Goal: Task Accomplishment & Management: Use online tool/utility

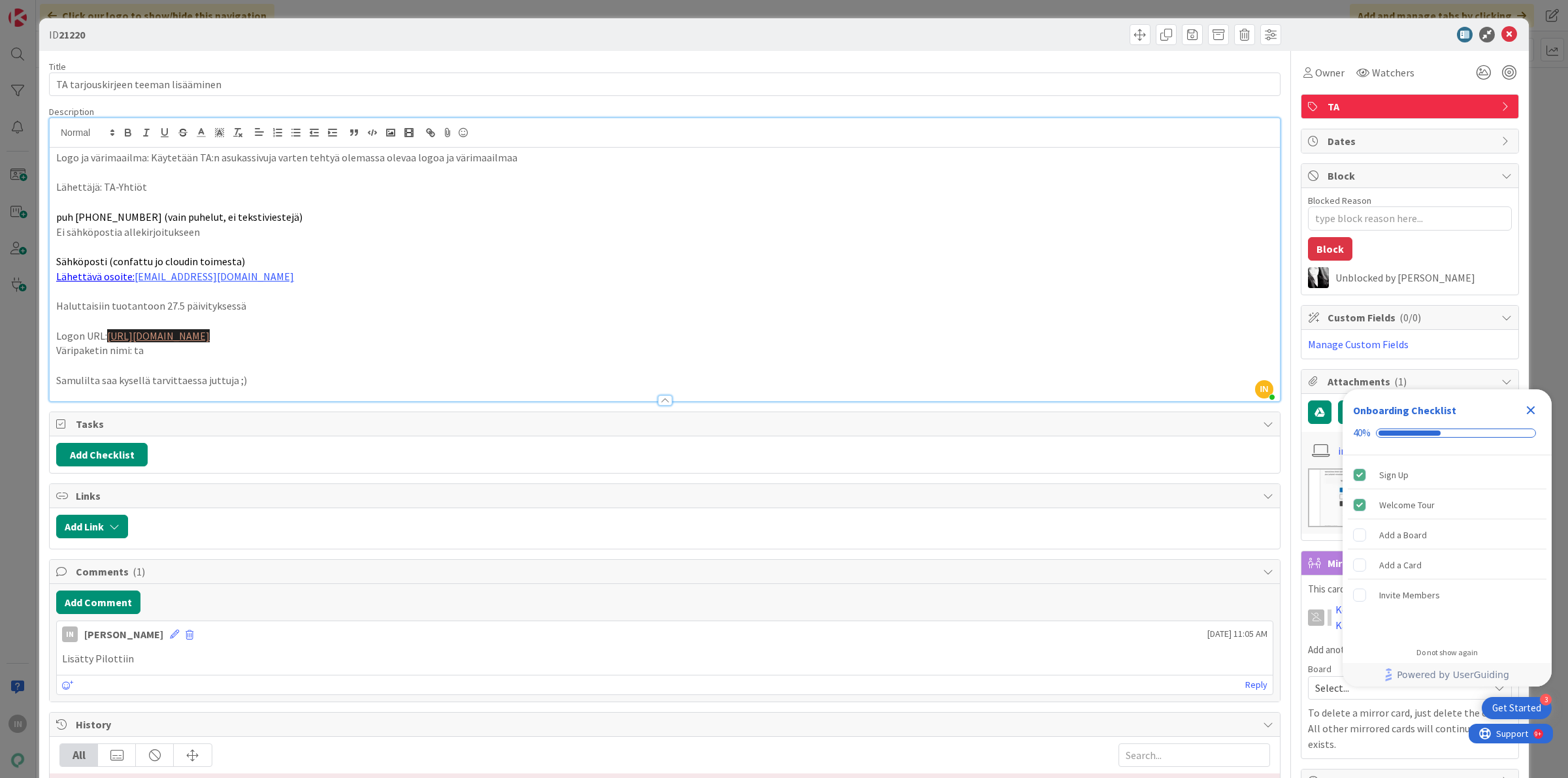
scroll to position [292, 0]
click at [1501, 37] on icon at bounding box center [1508, 34] width 16 height 16
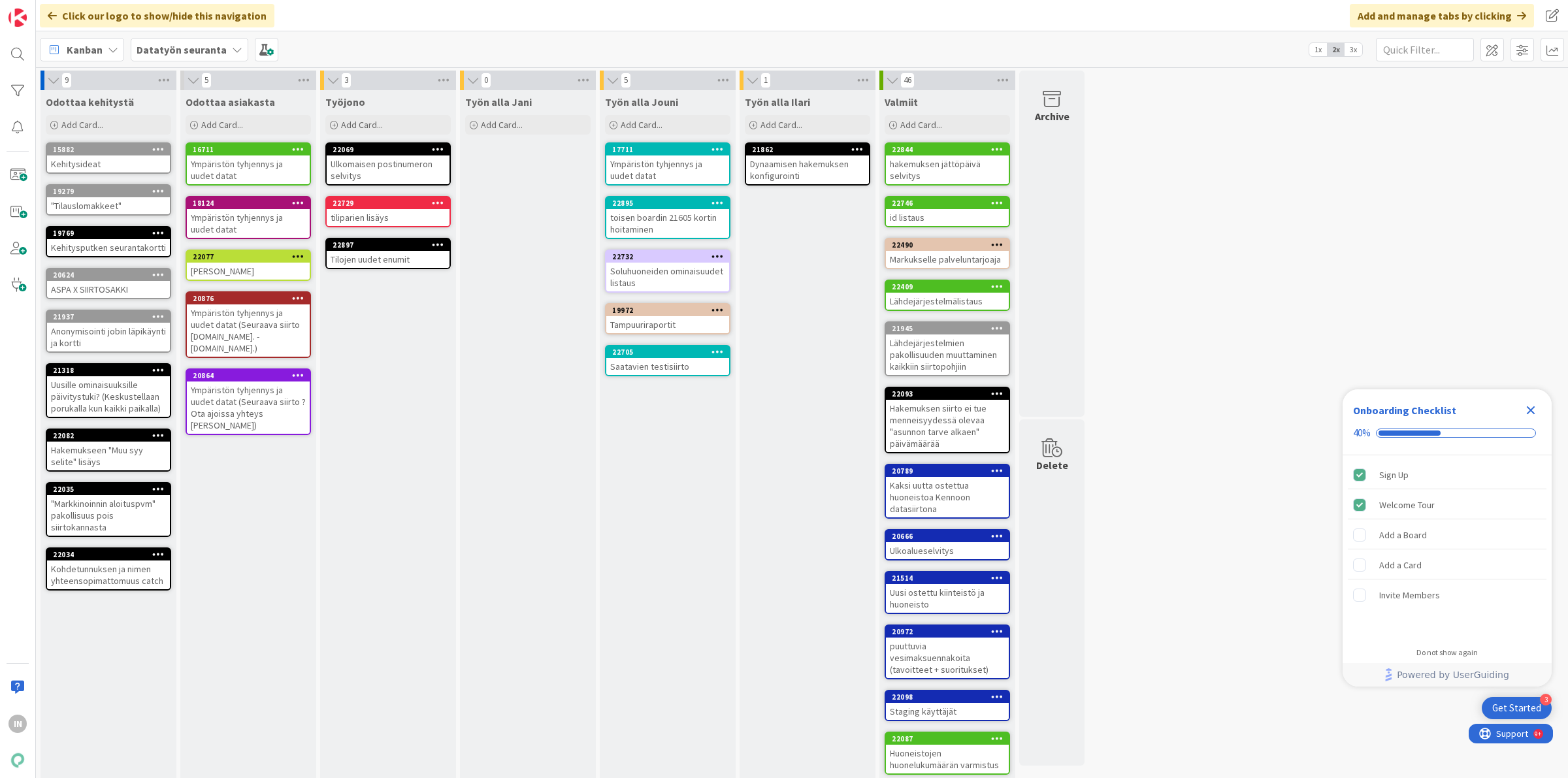
drag, startPoint x: 413, startPoint y: 531, endPoint x: 436, endPoint y: 224, distance: 307.9
click at [338, 126] on div "Add Card..." at bounding box center [388, 125] width 126 height 19
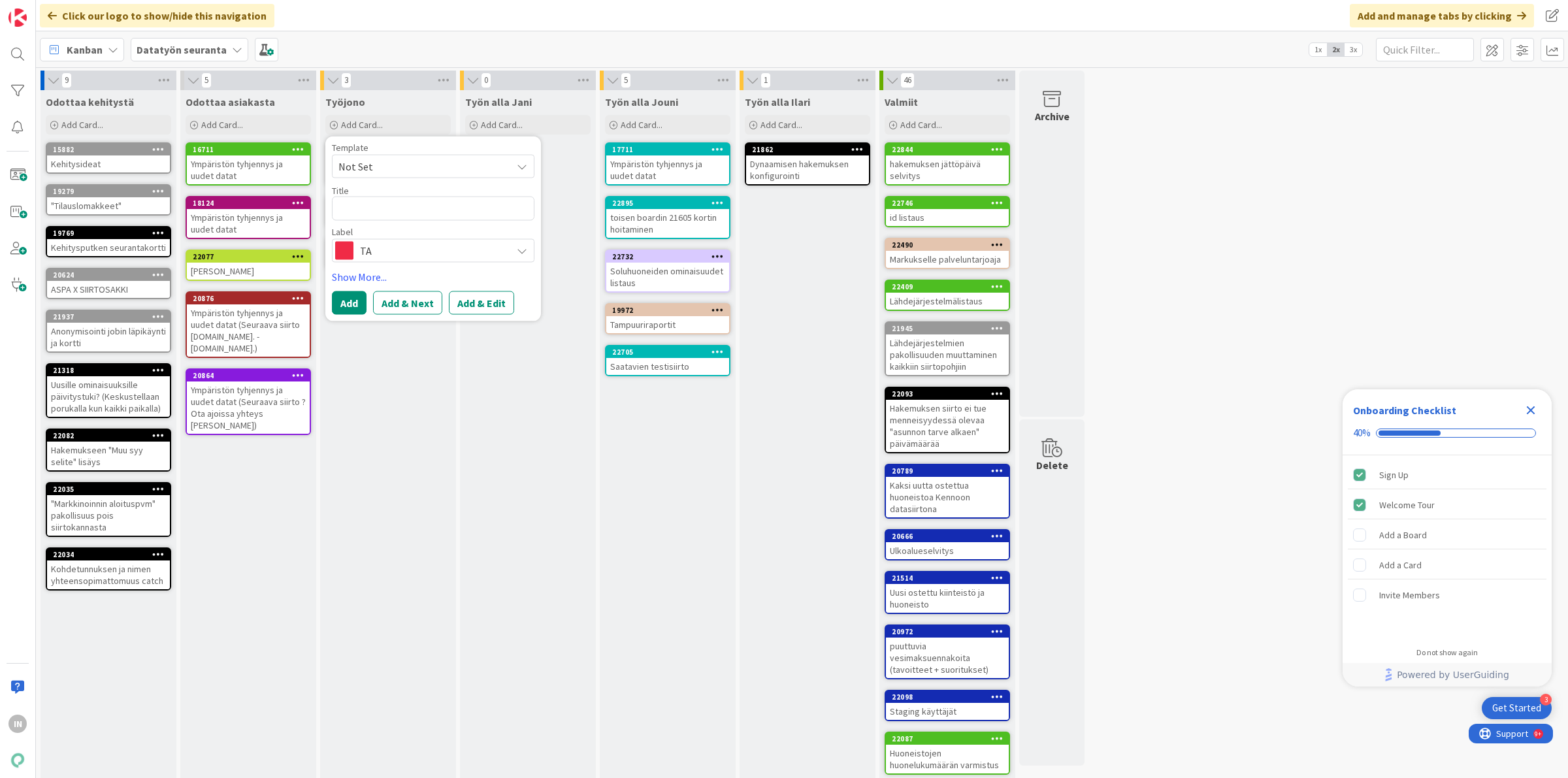
click at [459, 249] on span "TA" at bounding box center [432, 250] width 145 height 19
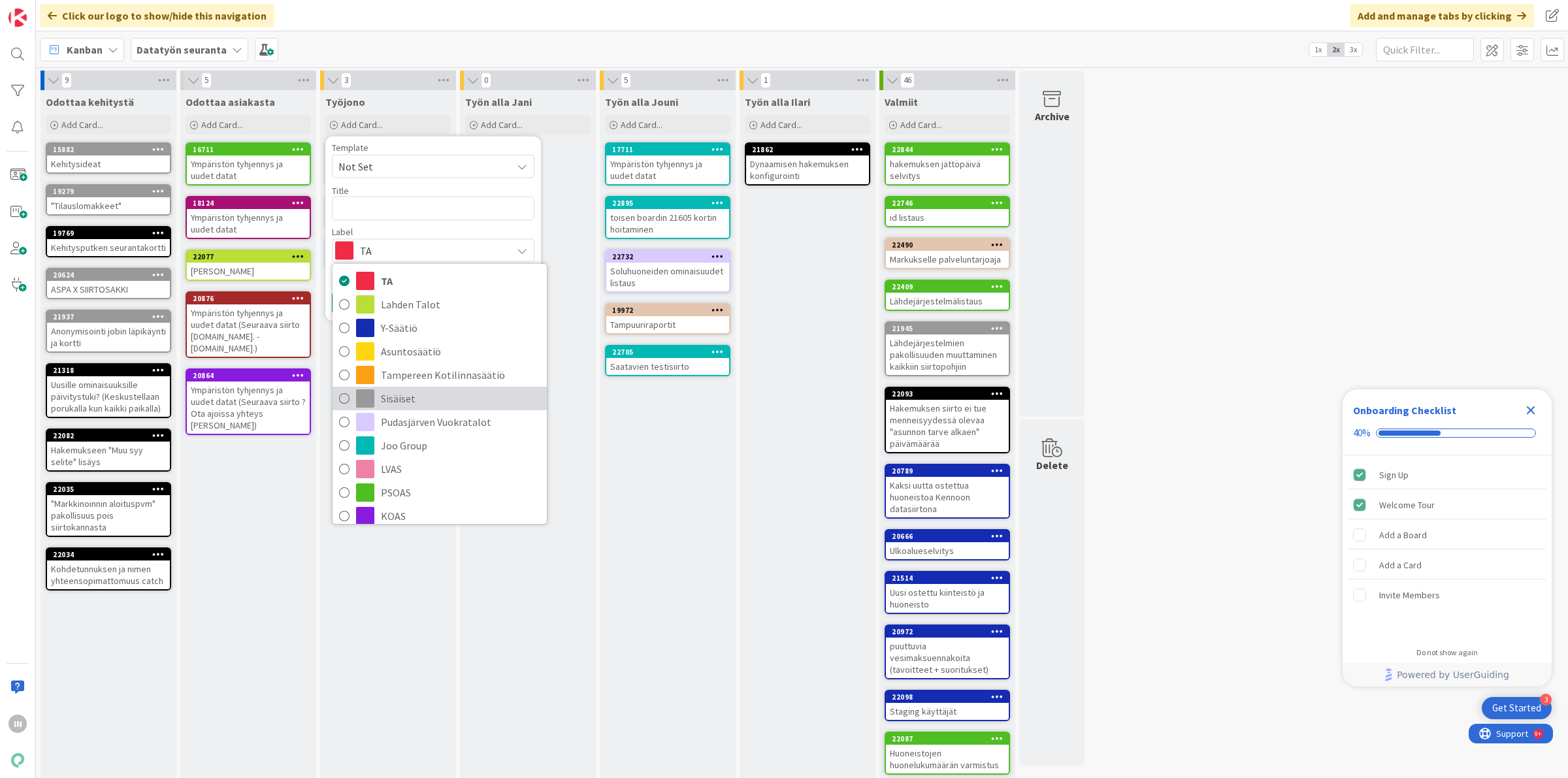
click at [454, 403] on span "Sisäiset" at bounding box center [460, 399] width 159 height 19
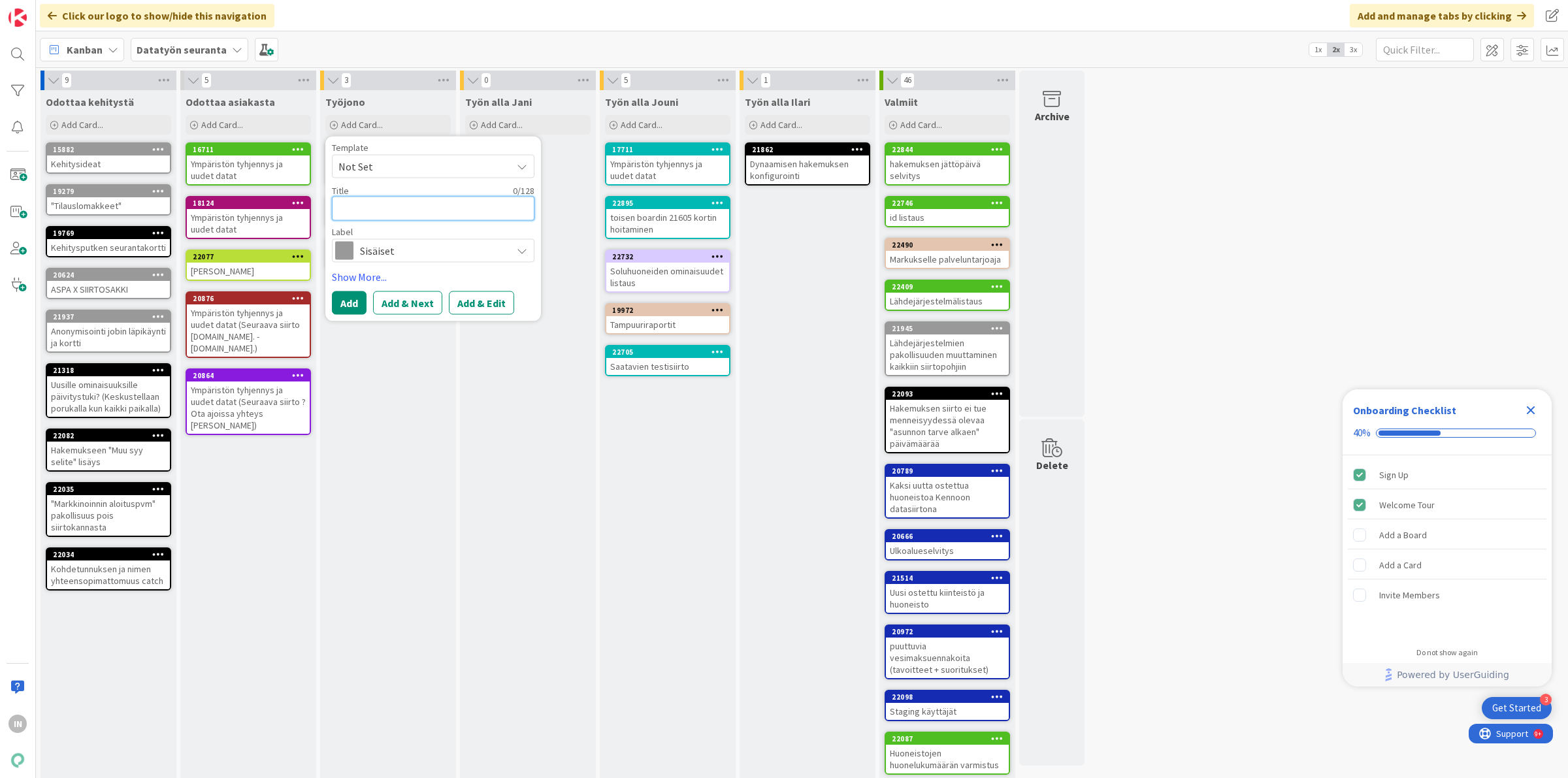
click at [428, 214] on textarea at bounding box center [433, 208] width 202 height 24
type textarea "x"
type textarea "P"
type textarea "x"
type textarea "Pr"
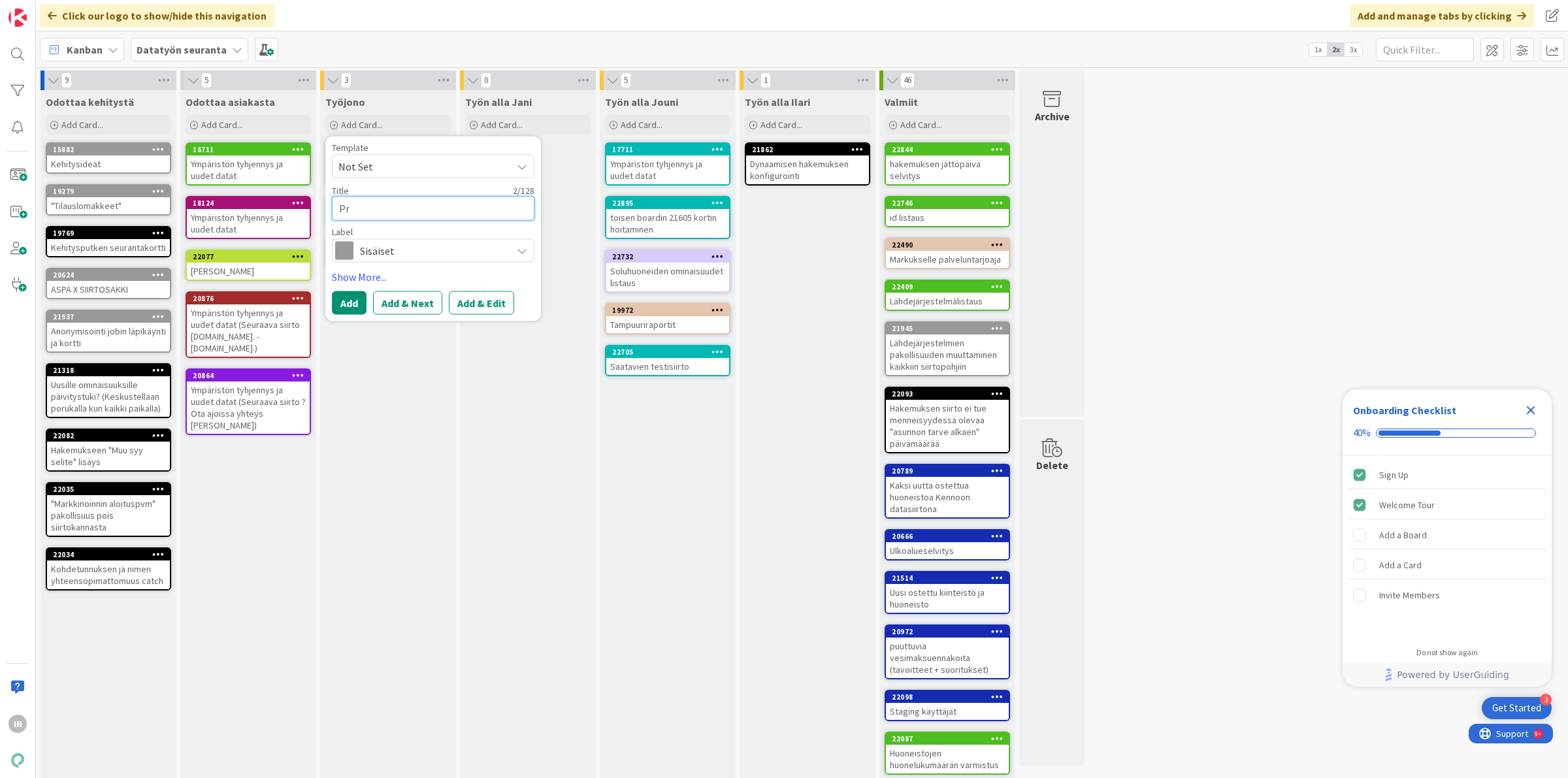
type textarea "x"
type textarea "Pro"
type textarea "x"
type textarea "Proj"
type textarea "x"
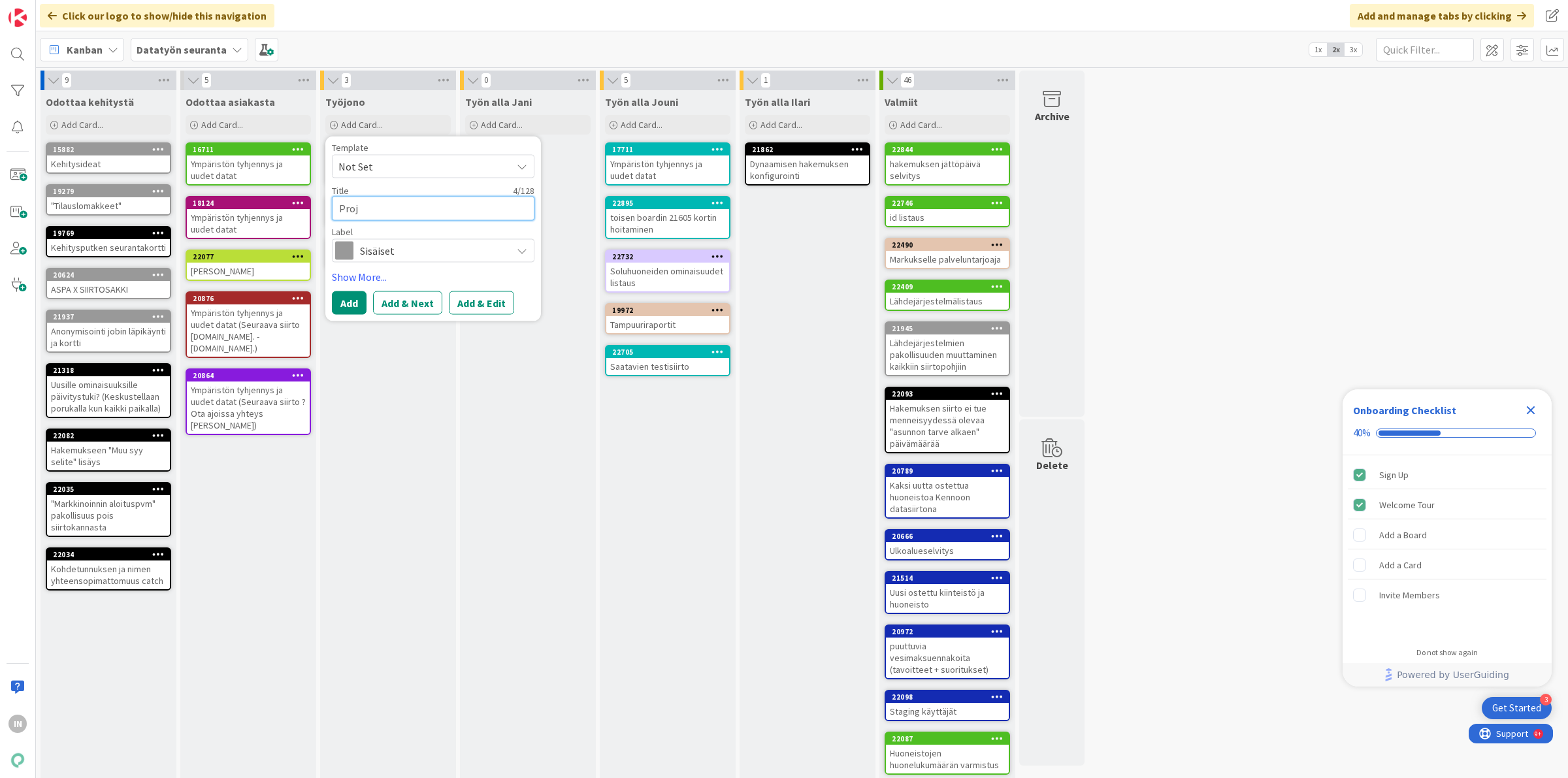
type textarea "Proja"
type textarea "x"
type textarea "Projar"
type textarea "x"
type textarea "Projare"
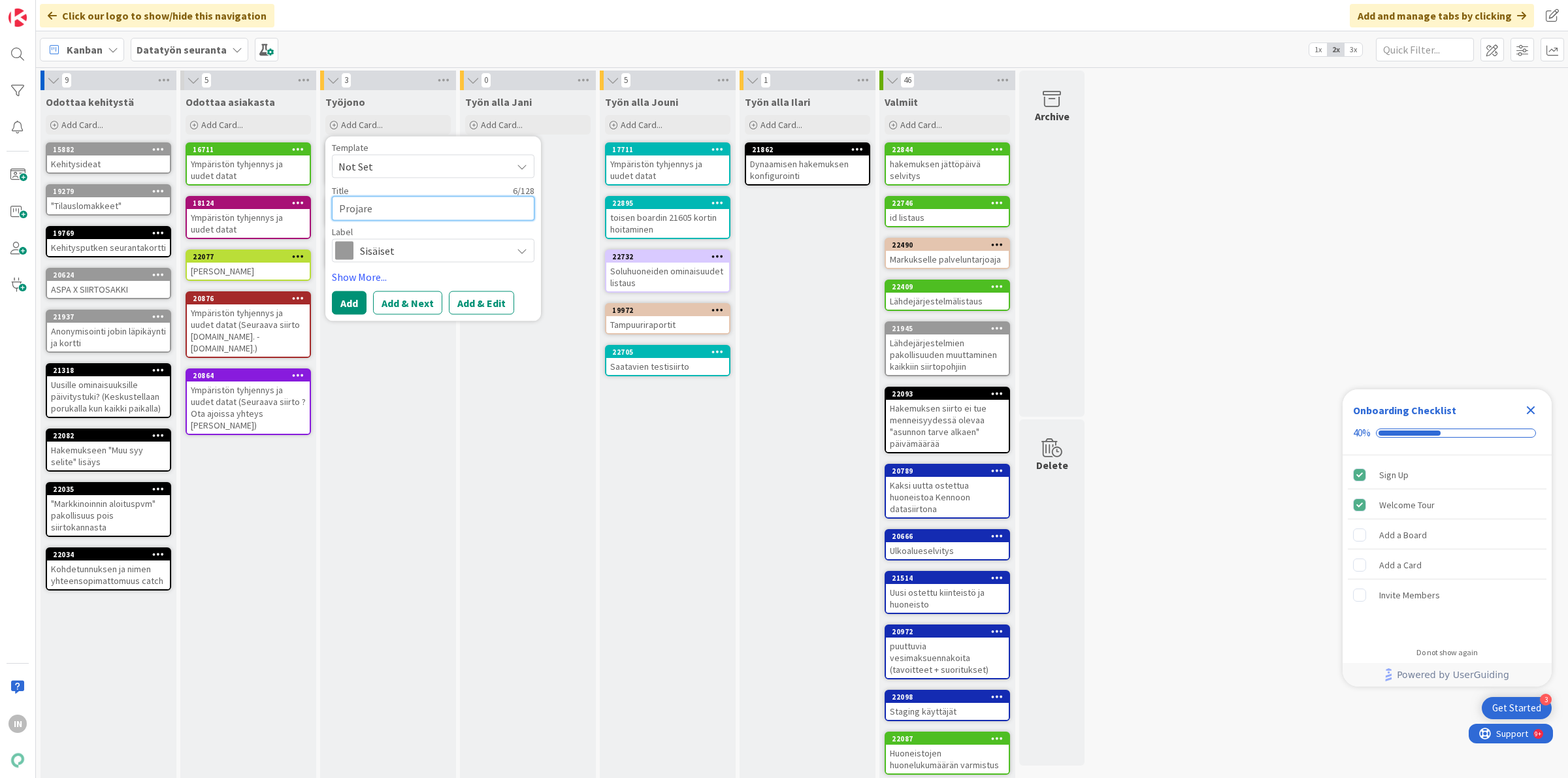
type textarea "x"
type textarea "Projarei"
type textarea "x"
type textarea "Projareid"
type textarea "x"
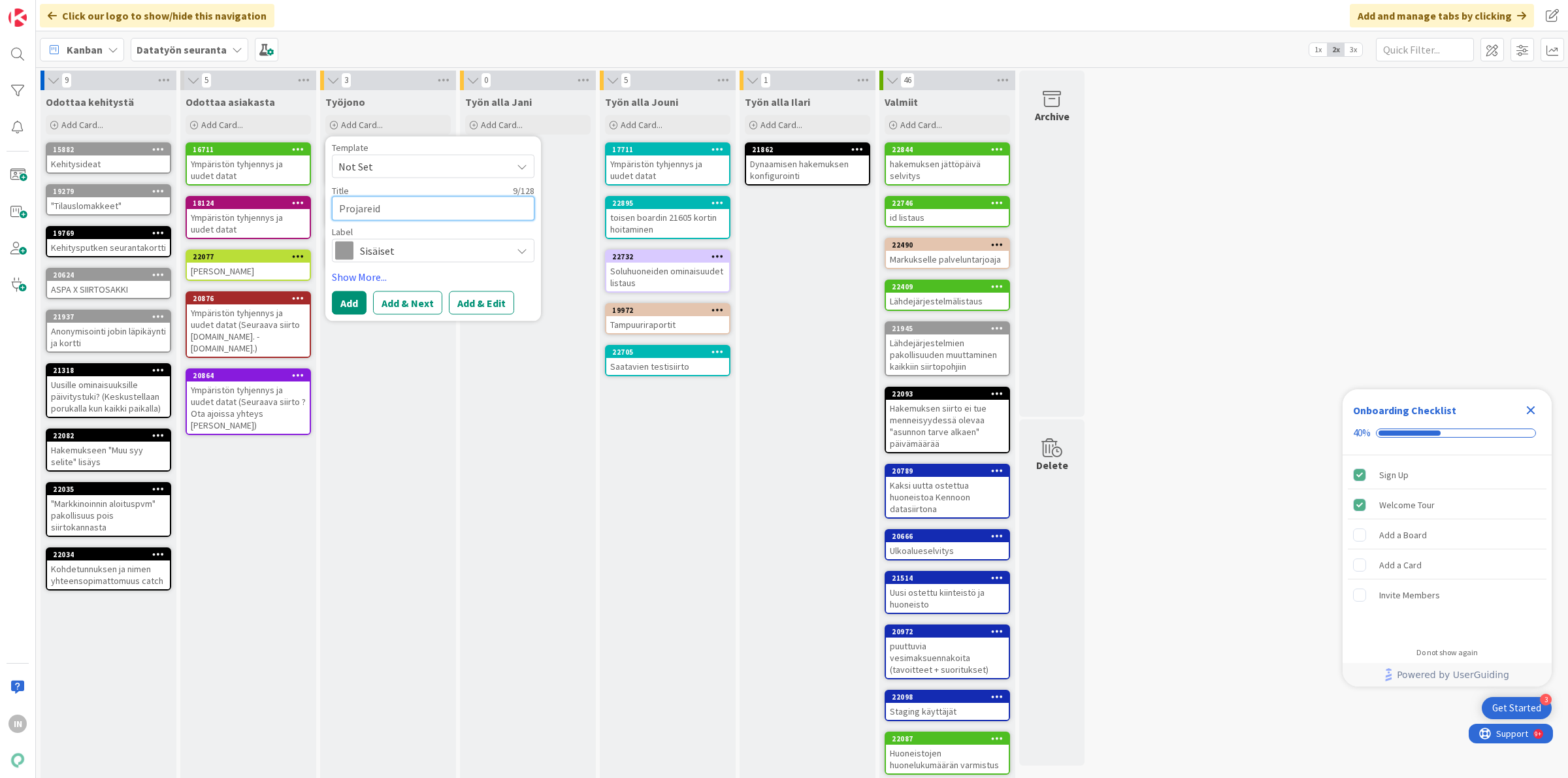
type textarea "Projareide"
type textarea "x"
type textarea "Projareiden"
type textarea "x"
type textarea "Projareiden"
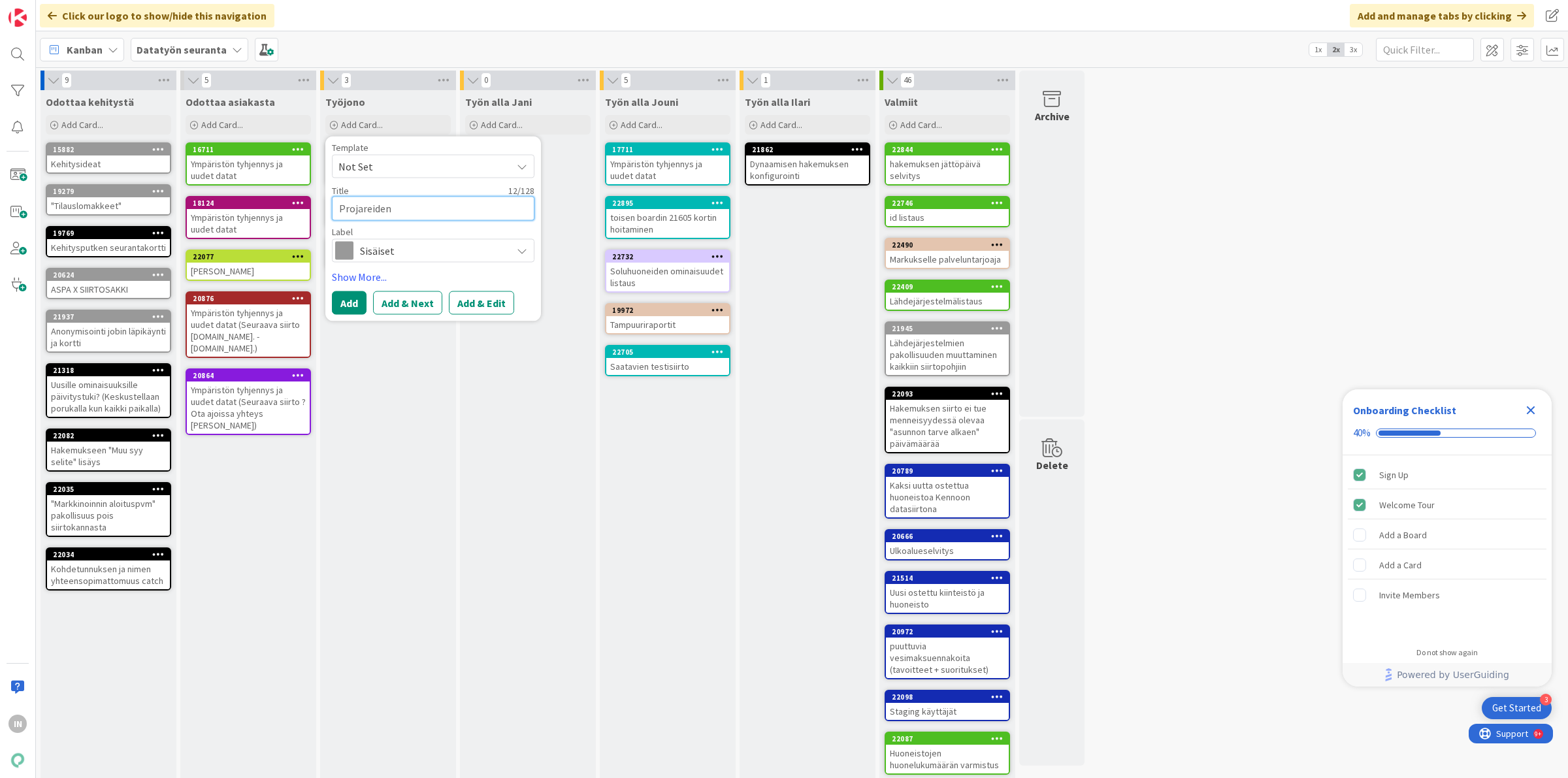
type textarea "x"
type textarea "Projareiden d"
type textarea "x"
type textarea "Projareiden de"
type textarea "x"
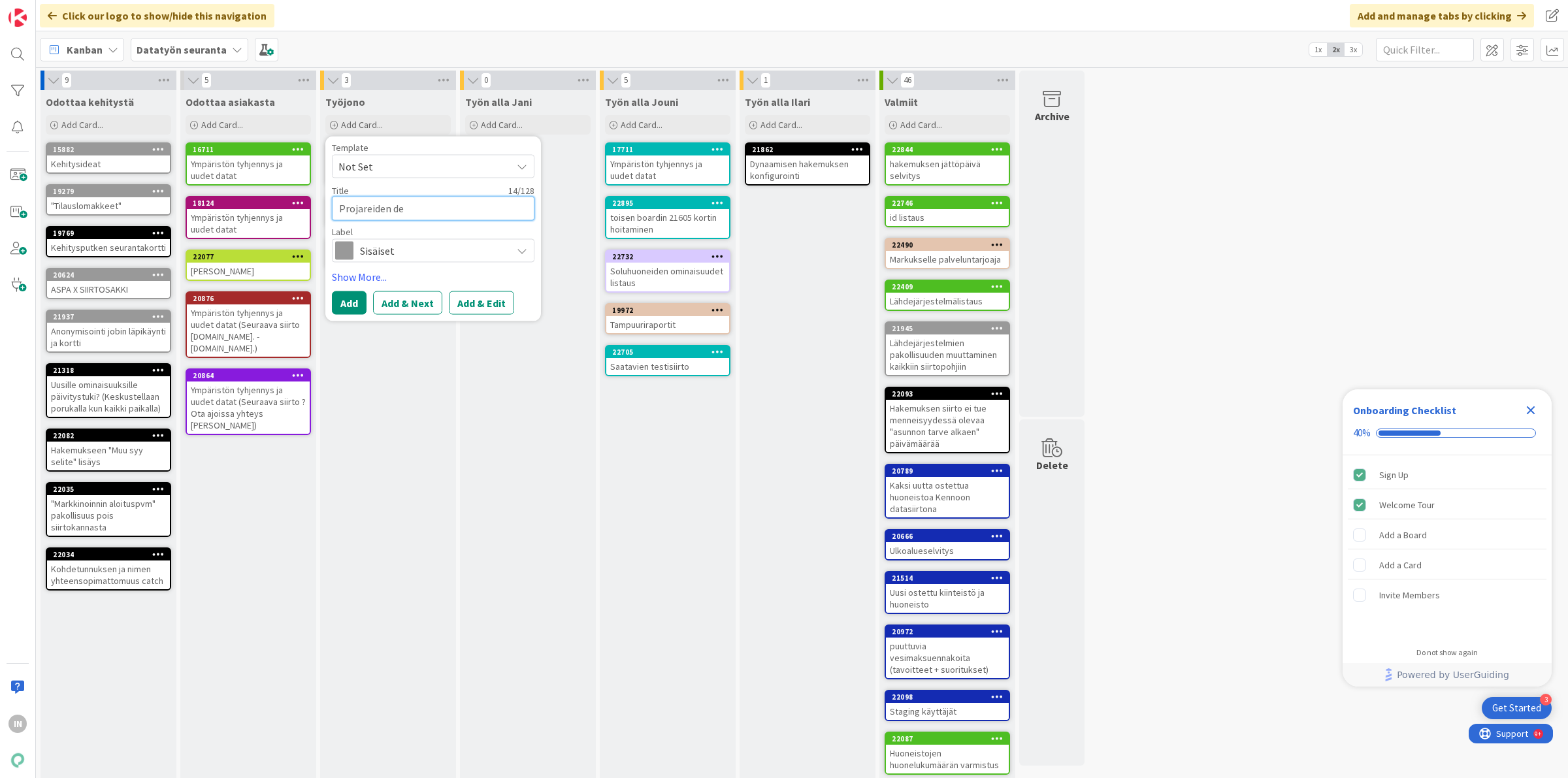
type textarea "Projareiden dem"
type textarea "x"
type textarea "Projareiden demo"
type textarea "x"
type textarea "Projareiden demod"
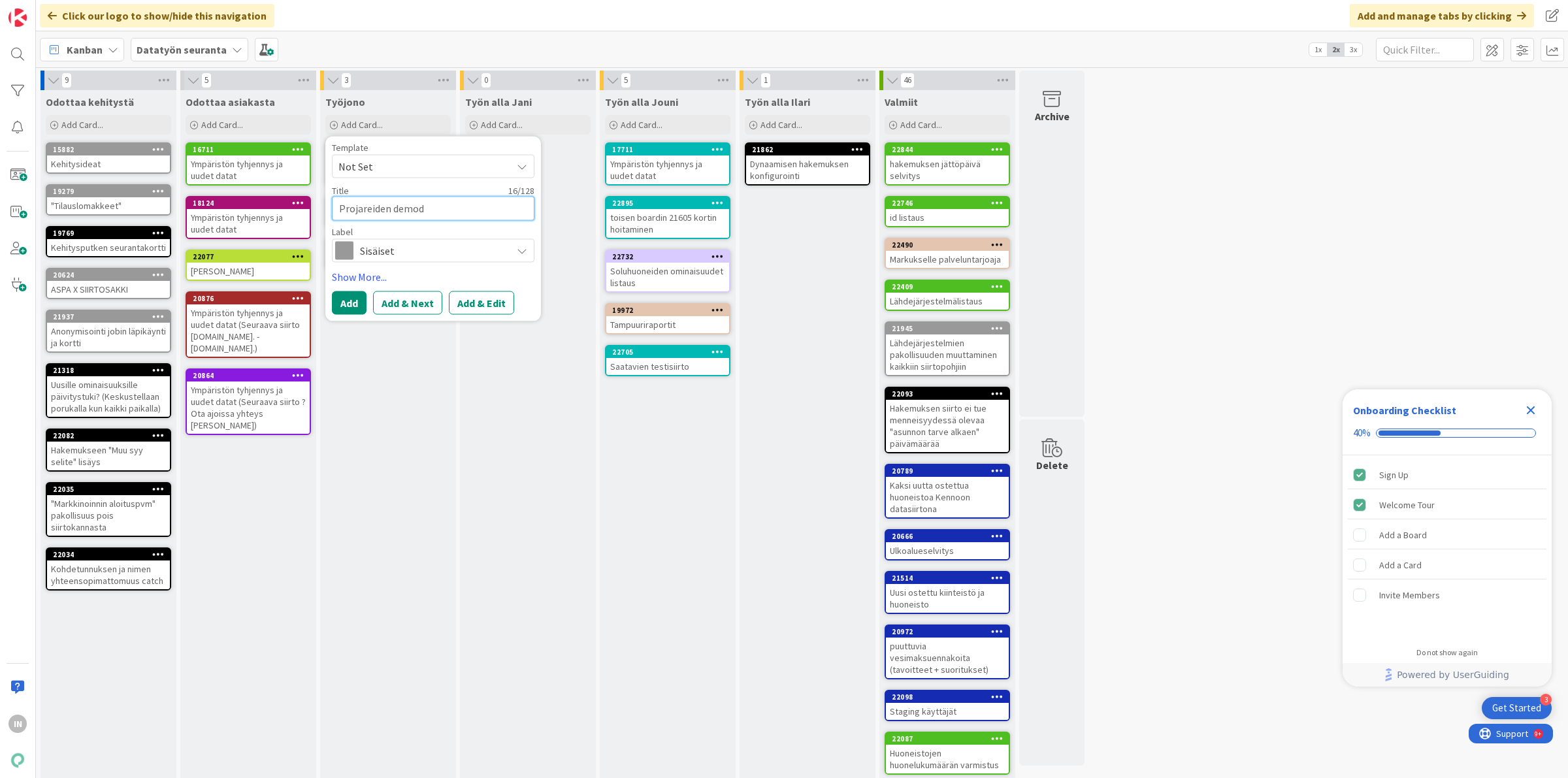
type textarea "x"
type textarea "Projareiden demoda"
type textarea "x"
type textarea "Projareiden demodat"
type textarea "x"
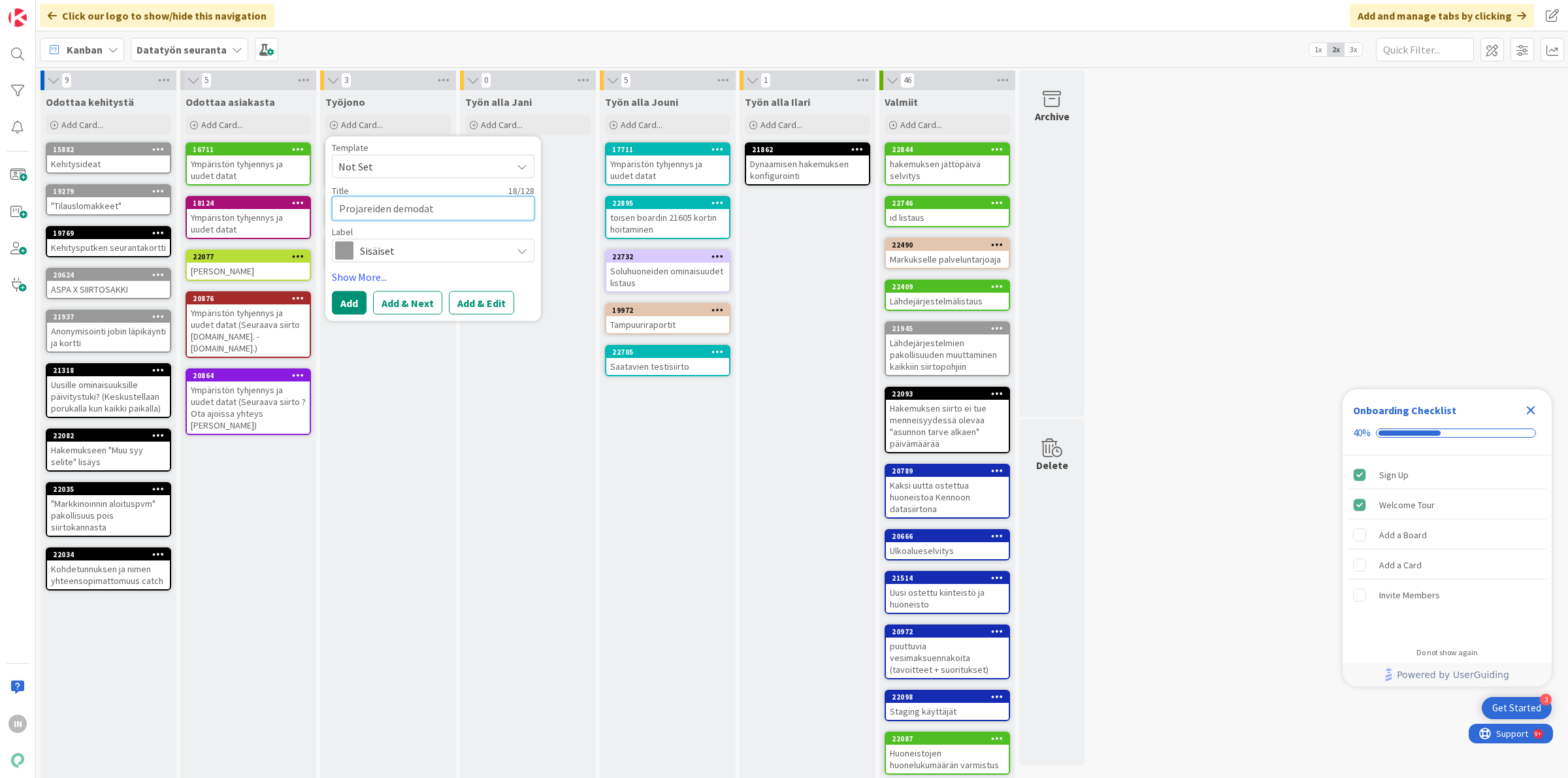
type textarea "Projareiden demodata"
type textarea "x"
type textarea "Projareiden demodatan"
type textarea "x"
type textarea "Projareiden demodatan"
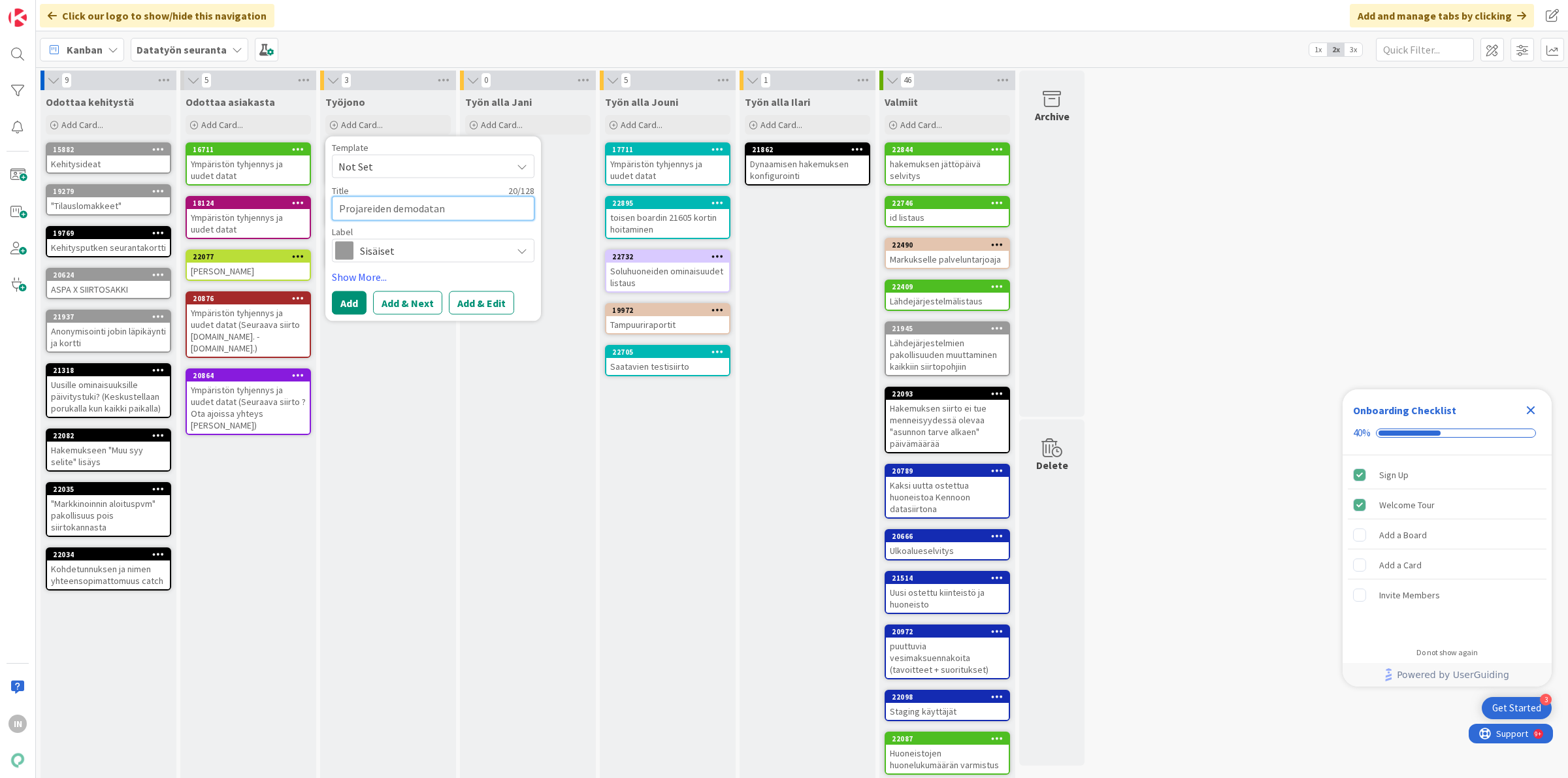
type textarea "x"
type textarea "Projareiden demodatan s"
type textarea "x"
type textarea "Projareiden demodatan si"
type textarea "x"
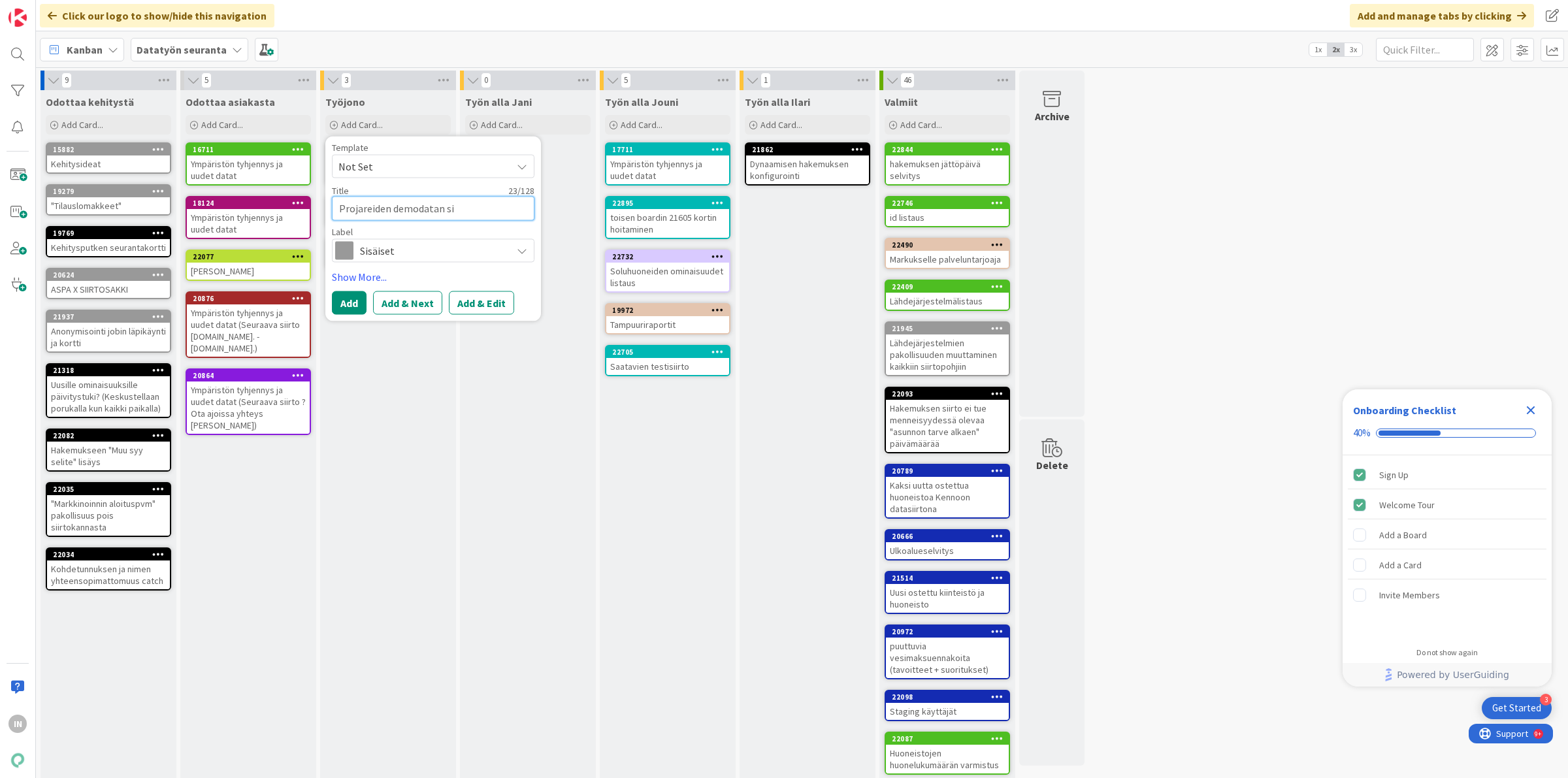
type textarea "Projareiden demodatan sii"
type textarea "x"
type textarea "Projareiden demodatan siir"
type textarea "x"
type textarea "Projareiden demodatan siirt"
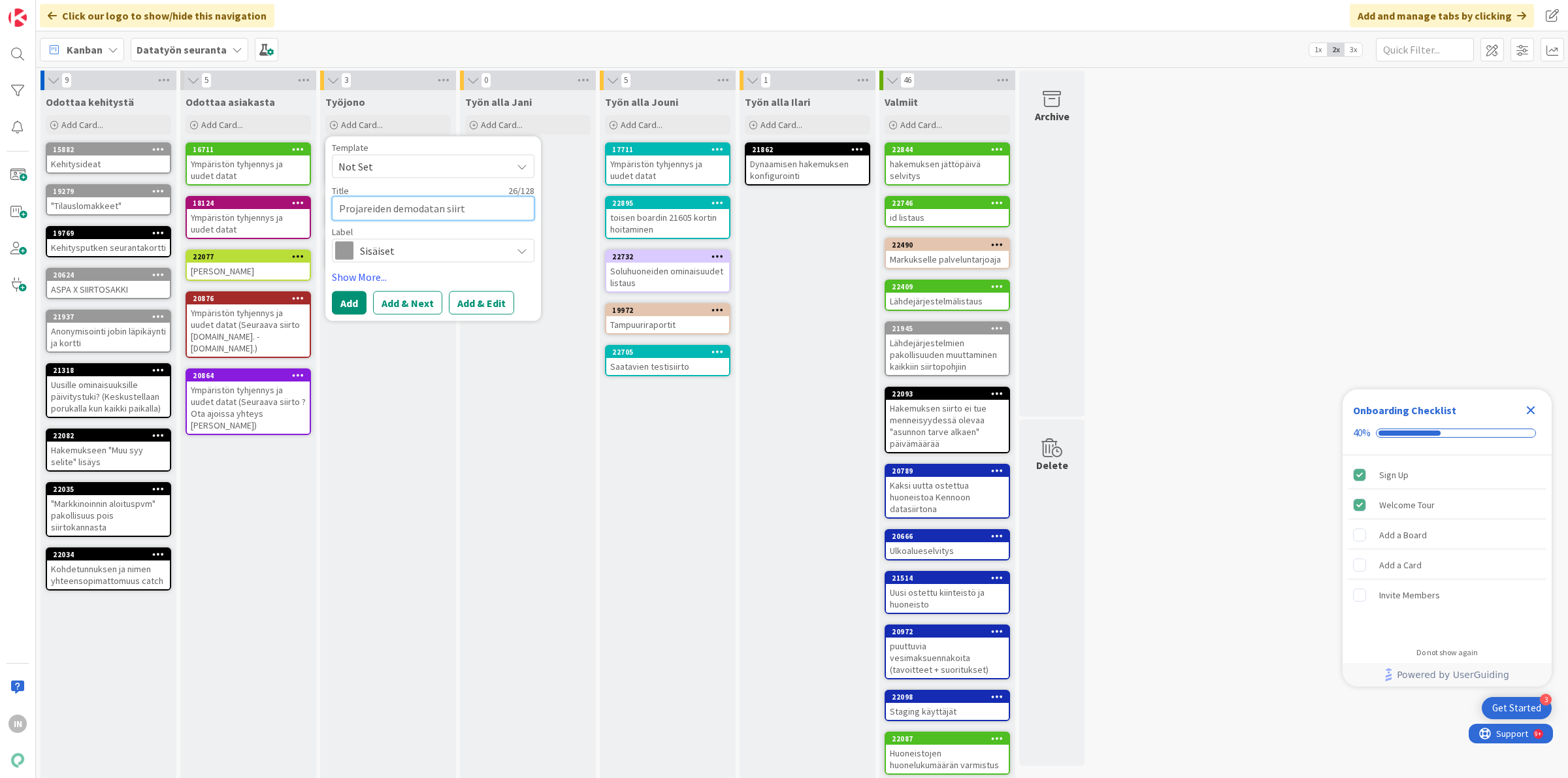
type textarea "x"
type textarea "Projareiden demodatan siirto"
click at [492, 301] on button "Add & Edit" at bounding box center [481, 303] width 65 height 24
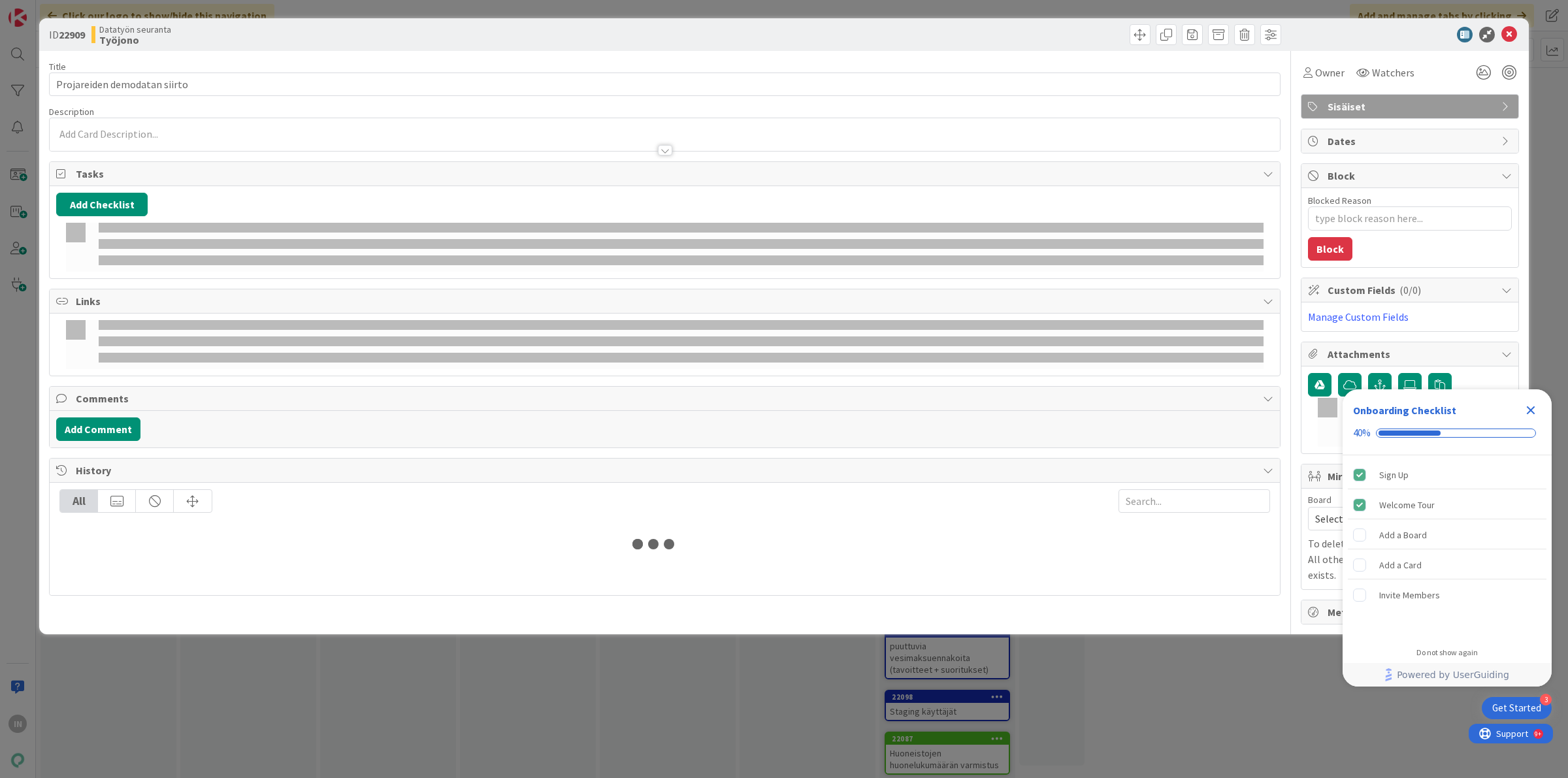
type textarea "x"
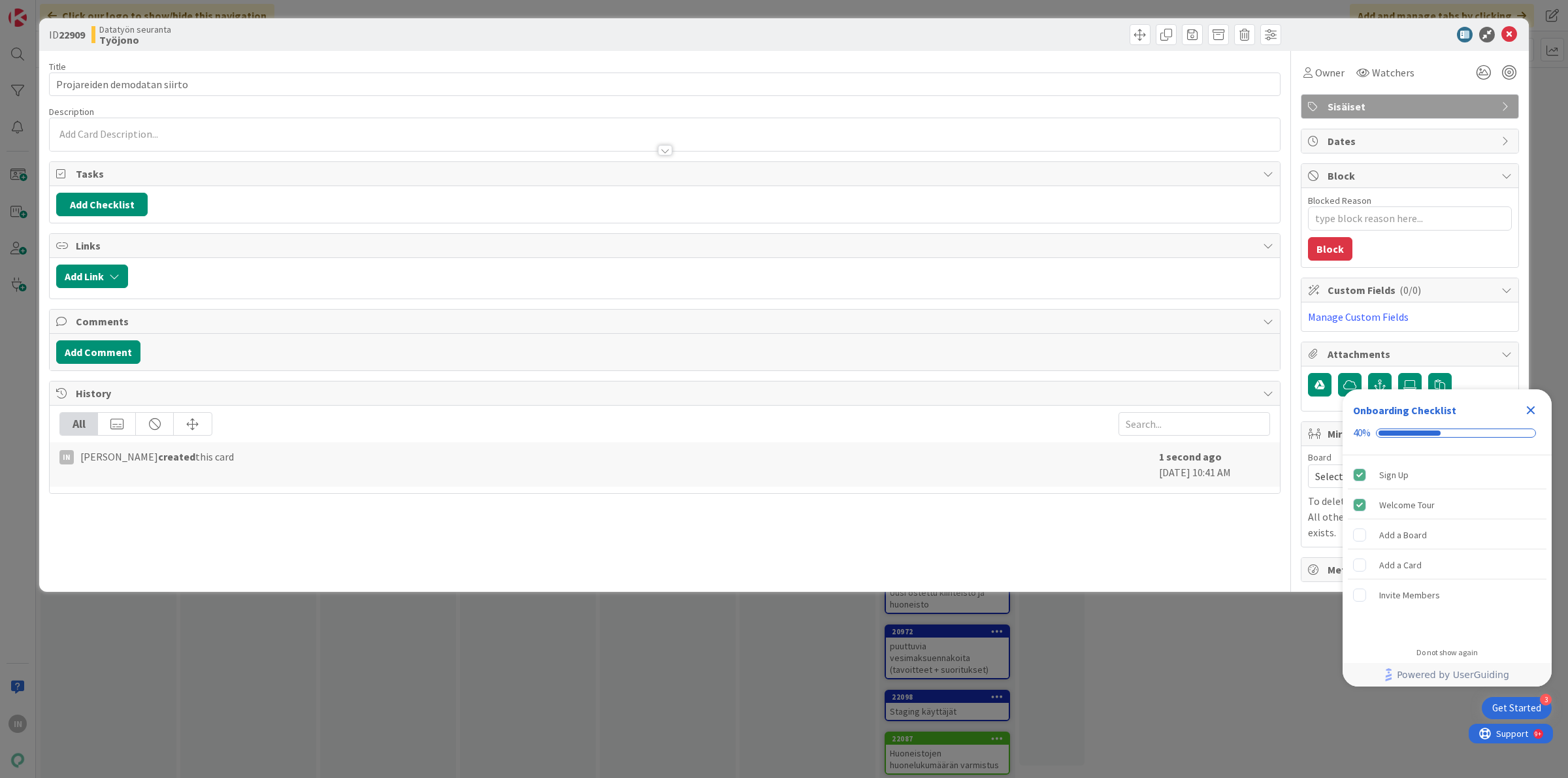
click at [152, 142] on div at bounding box center [665, 144] width 1230 height 13
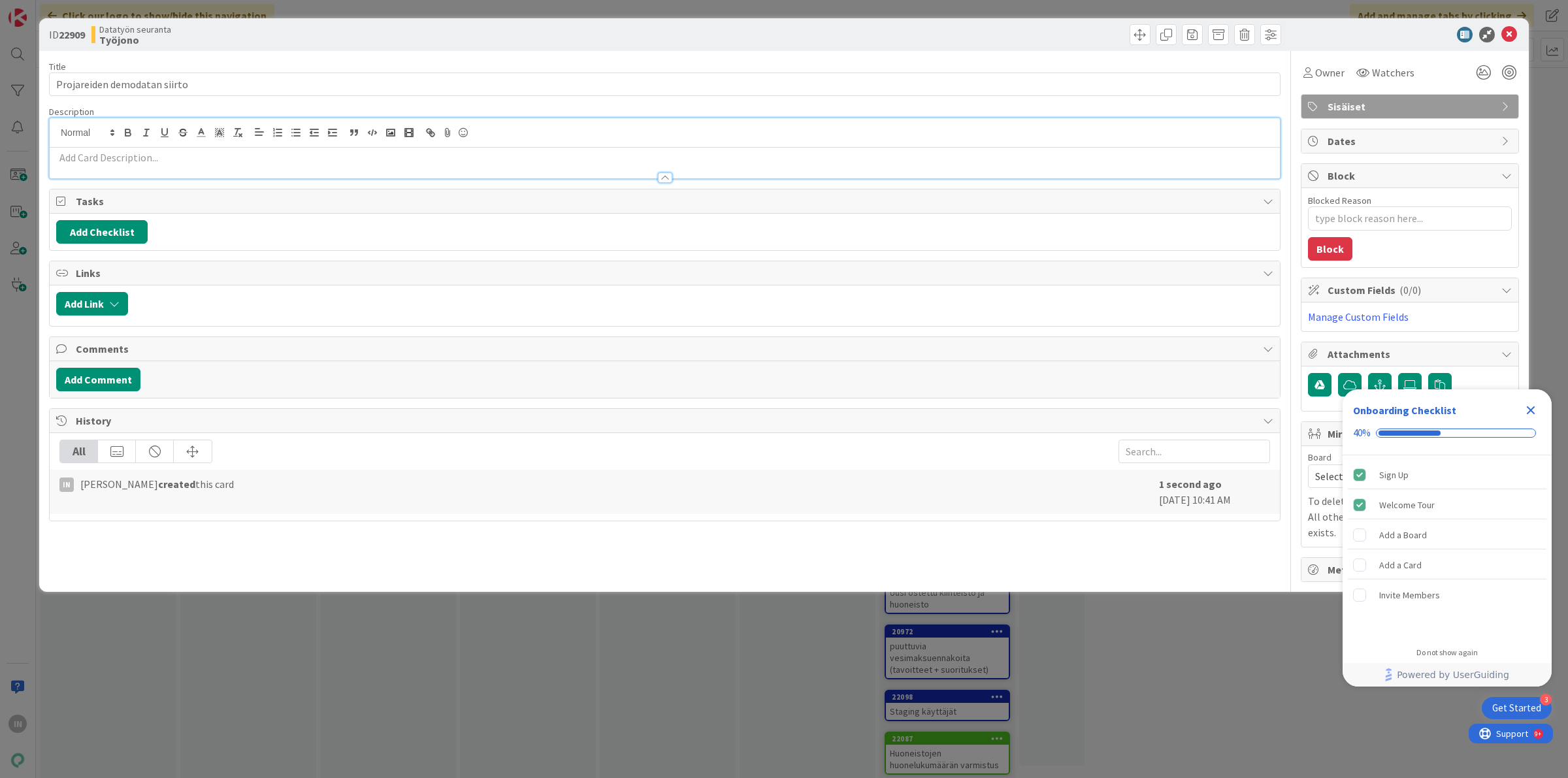
click at [148, 167] on div at bounding box center [665, 171] width 1230 height 13
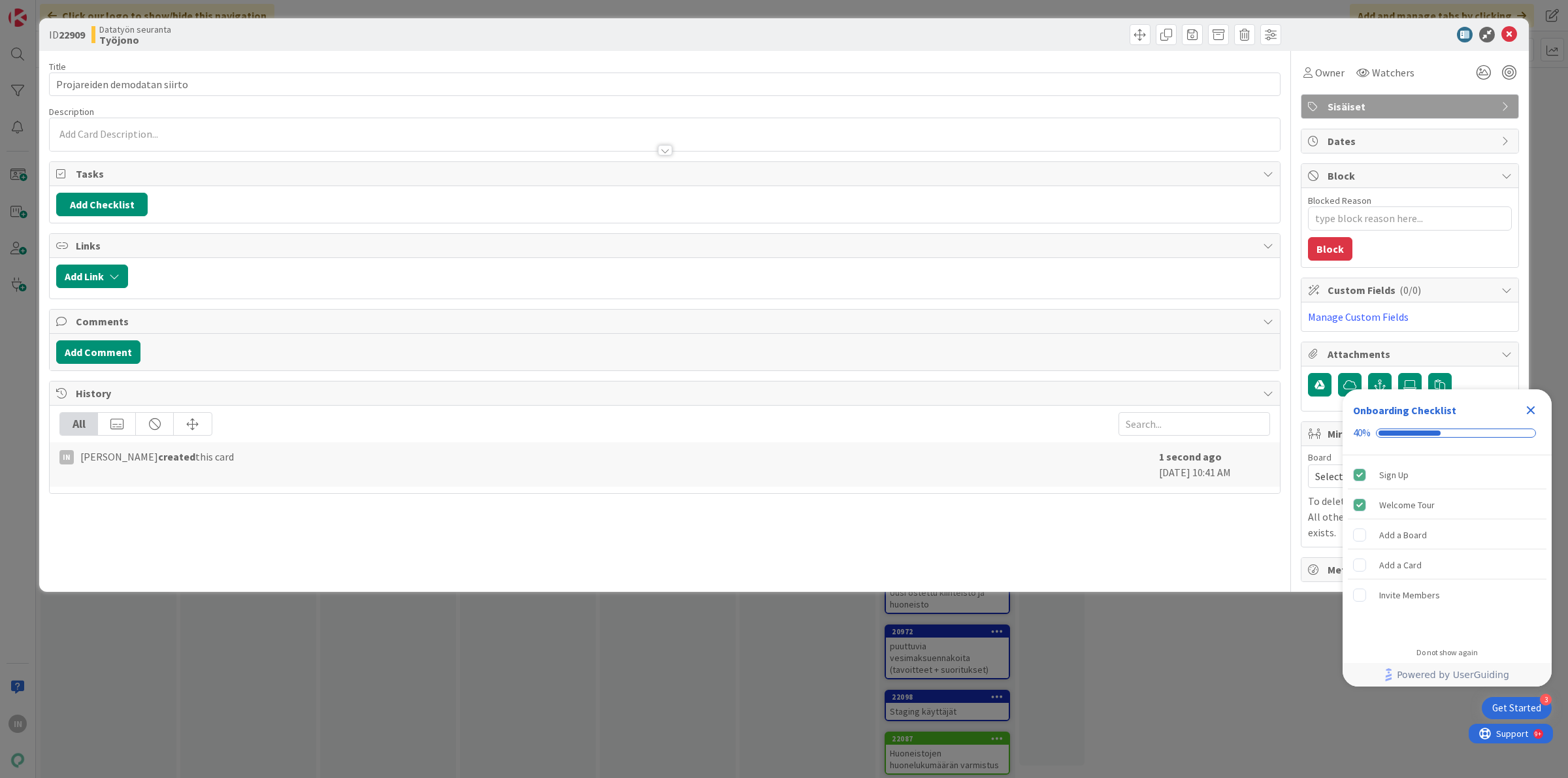
click at [128, 138] on div at bounding box center [665, 144] width 1230 height 13
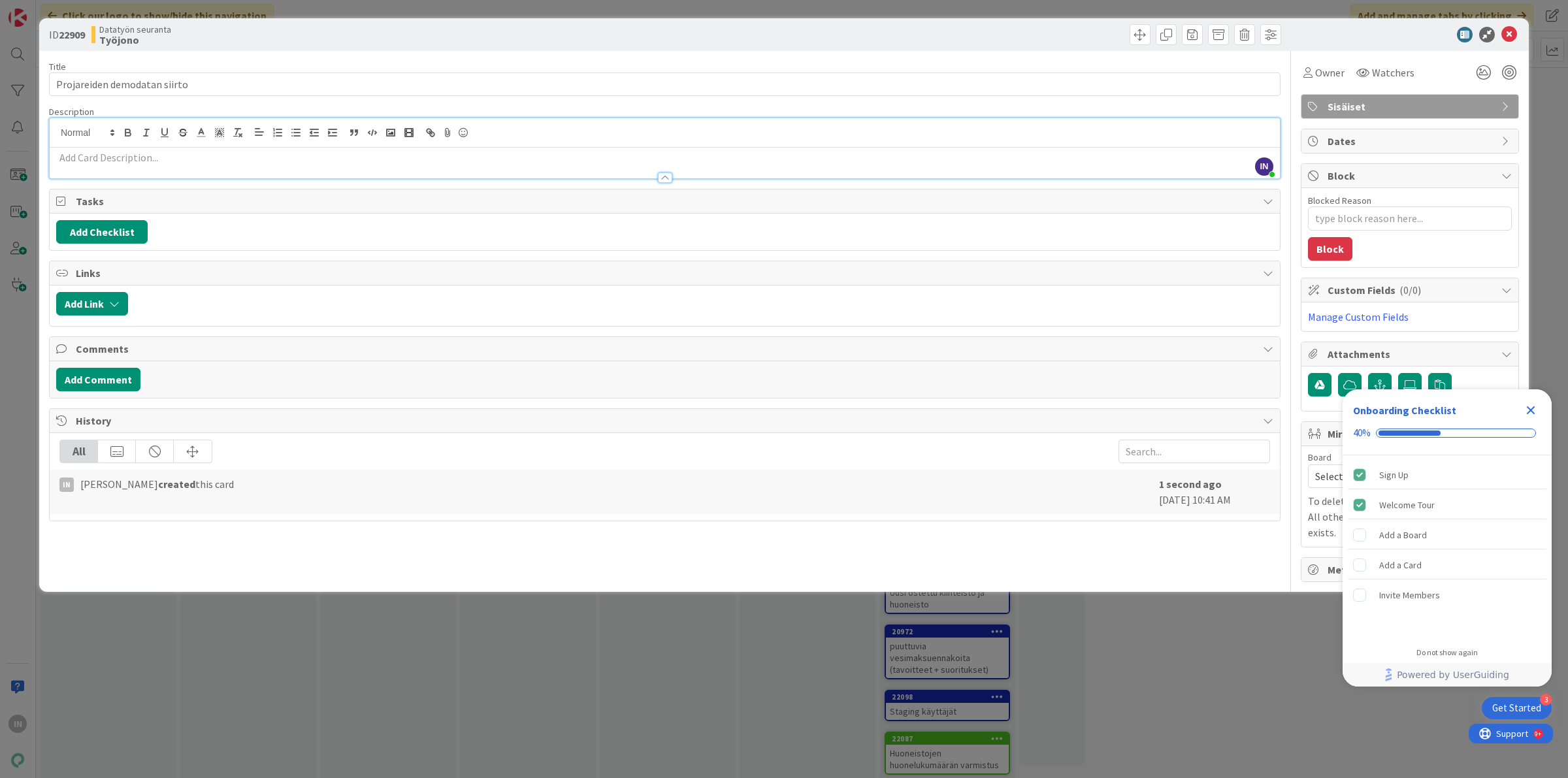
click at [125, 154] on p at bounding box center [665, 158] width 1217 height 15
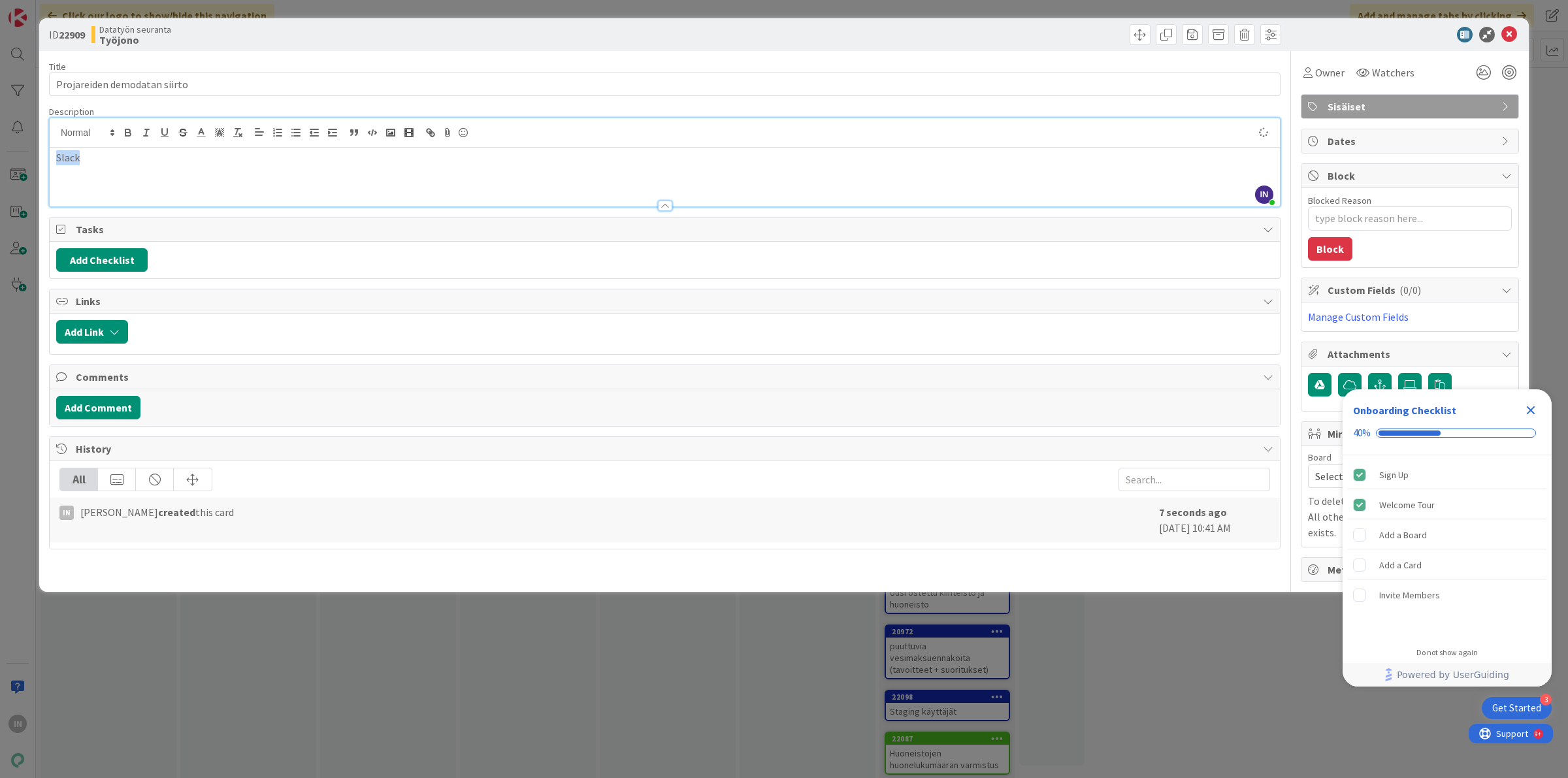
type textarea "x"
paste input "[URL][DOMAIN_NAME]"
type input "[URL][DOMAIN_NAME]"
type textarea "x"
click at [1511, 35] on icon at bounding box center [1508, 34] width 16 height 16
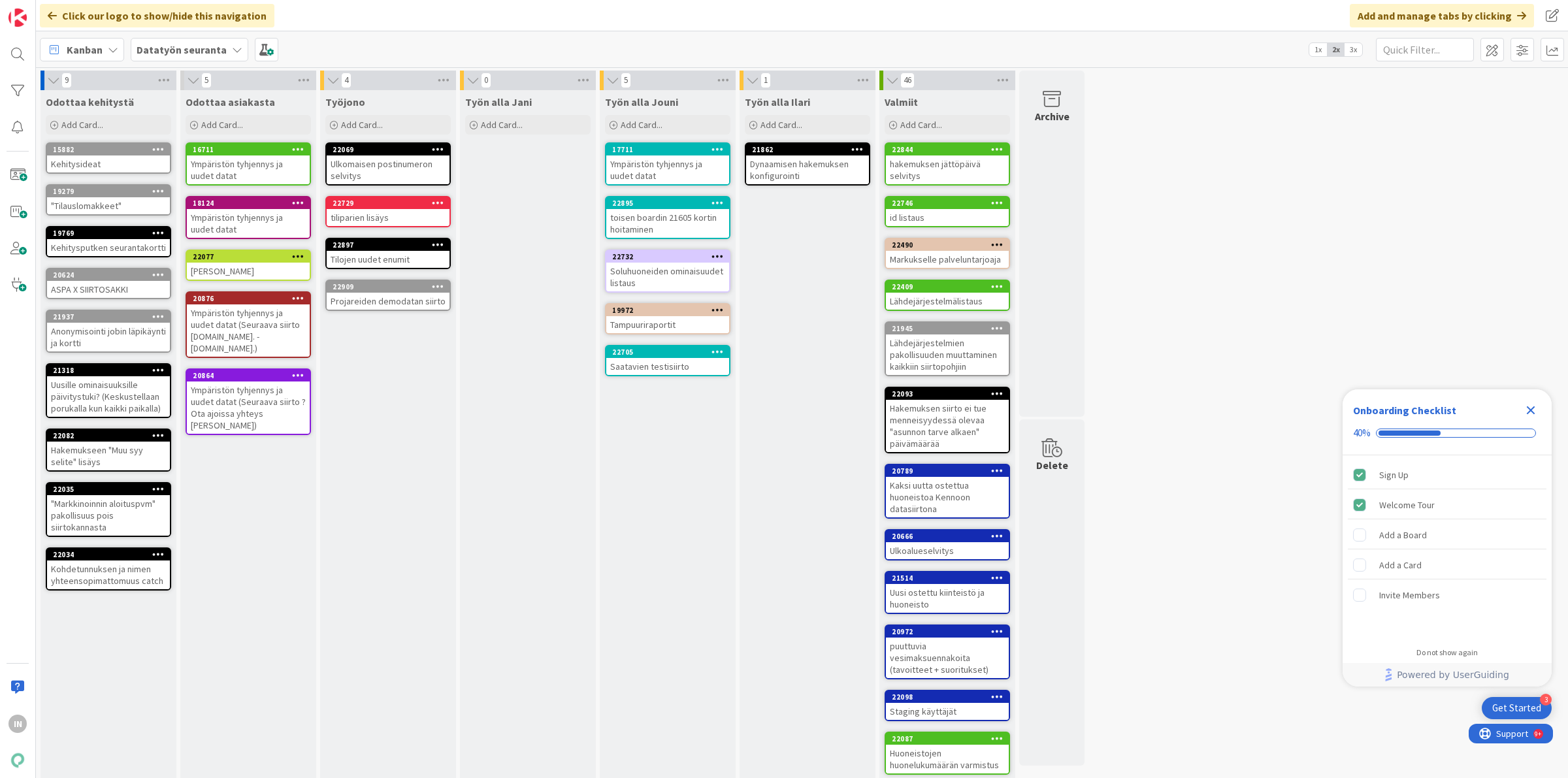
click at [1535, 410] on icon "Close Checklist" at bounding box center [1530, 410] width 16 height 16
